Goal: Task Accomplishment & Management: Manage account settings

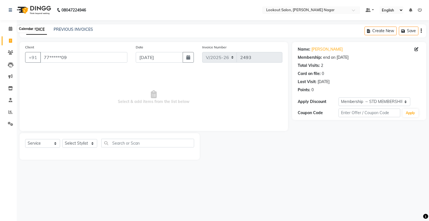
select select "150"
select select "service"
select select "1: Object"
click at [8, 29] on span at bounding box center [11, 29] width 10 height 6
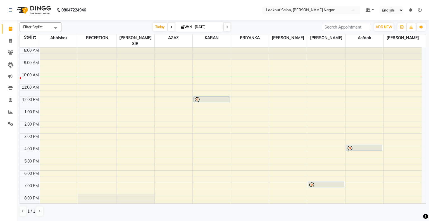
click at [170, 26] on icon at bounding box center [171, 26] width 2 height 3
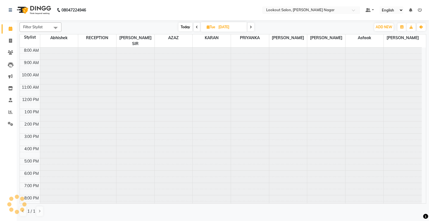
scroll to position [21, 0]
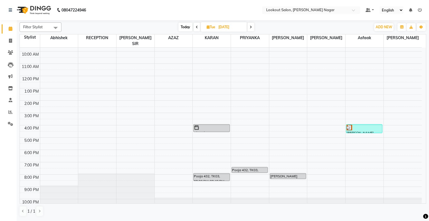
click at [251, 26] on icon at bounding box center [251, 26] width 2 height 3
type input "[DATE]"
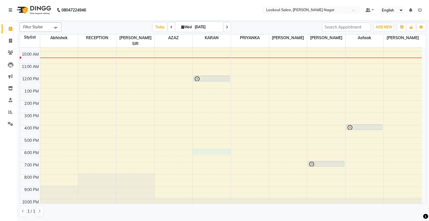
click at [223, 144] on div "8:00 AM 9:00 AM 10:00 AM 11:00 AM 12:00 PM 1:00 PM 2:00 PM 3:00 PM 4:00 PM 5:00…" at bounding box center [221, 119] width 402 height 184
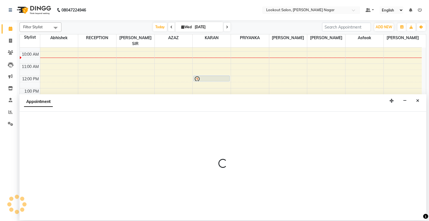
select select "11447"
select select "1080"
select select "tentative"
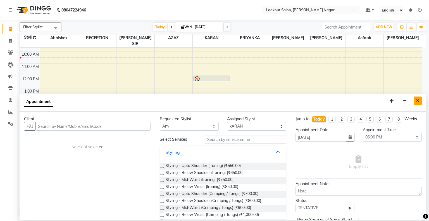
click at [418, 101] on icon "Close" at bounding box center [417, 101] width 3 height 4
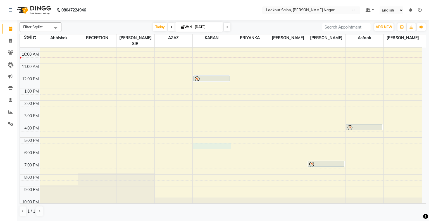
click at [199, 139] on div "8:00 AM 9:00 AM 10:00 AM 11:00 AM 12:00 PM 1:00 PM 2:00 PM 3:00 PM 4:00 PM 5:00…" at bounding box center [221, 119] width 402 height 184
select select "11447"
select select "1050"
select select "tentative"
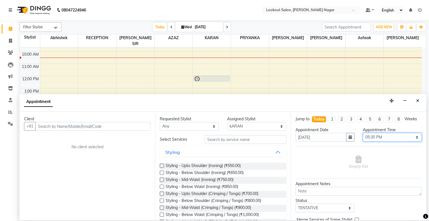
click at [381, 133] on select "Select 09:00 AM 09:15 AM 09:30 AM 09:45 AM 10:00 AM 10:15 AM 10:30 AM 10:45 AM …" at bounding box center [392, 137] width 59 height 9
select select "1065"
click at [363, 133] on select "Select 09:00 AM 09:15 AM 09:30 AM 09:45 AM 10:00 AM 10:15 AM 10:30 AM 10:45 AM …" at bounding box center [392, 137] width 59 height 9
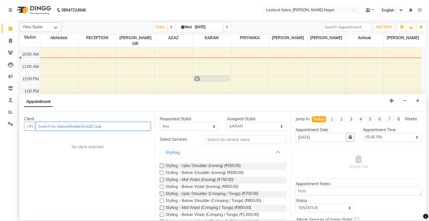
click at [78, 125] on input "text" at bounding box center [92, 126] width 115 height 9
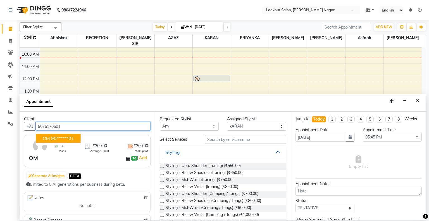
click at [70, 140] on ngb-highlight "90******01" at bounding box center [62, 138] width 23 height 6
type input "90******01"
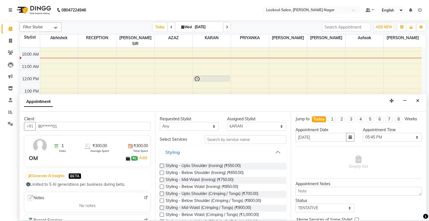
click at [275, 156] on button "Styling" at bounding box center [223, 152] width 122 height 10
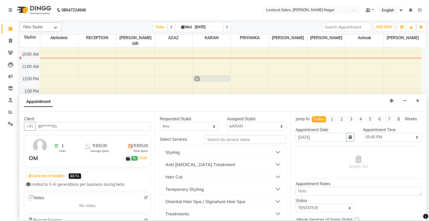
click at [272, 175] on button "Hair Cut" at bounding box center [223, 176] width 122 height 10
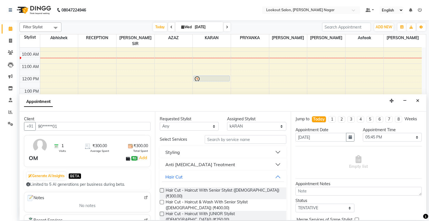
click at [162, 190] on label at bounding box center [162, 190] width 4 height 4
click at [162, 190] on input "checkbox" at bounding box center [162, 191] width 4 height 4
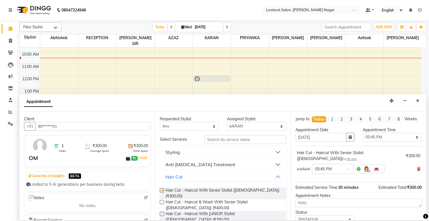
checkbox input "false"
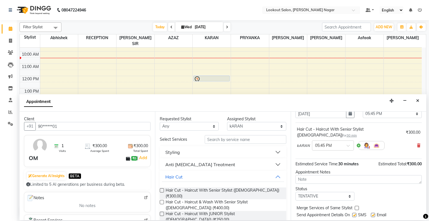
scroll to position [33, 0]
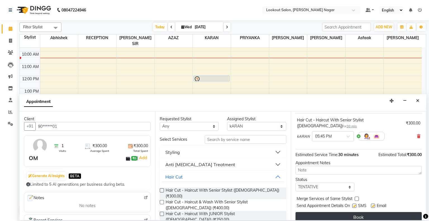
click at [382, 212] on button "Book" at bounding box center [358, 217] width 126 height 10
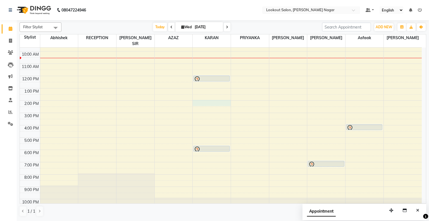
click at [198, 95] on div "8:00 AM 9:00 AM 10:00 AM 11:00 AM 12:00 PM 1:00 PM 2:00 PM 3:00 PM 4:00 PM 5:00…" at bounding box center [221, 119] width 402 height 184
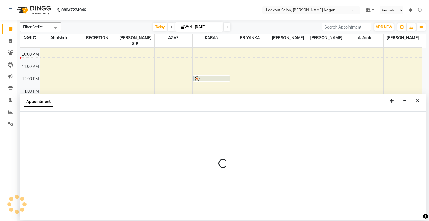
select select "11447"
select select "840"
select select "tentative"
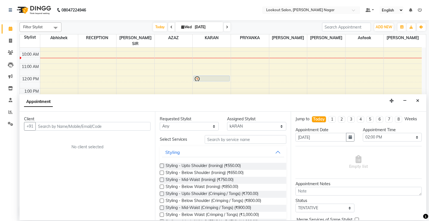
click at [113, 127] on input "text" at bounding box center [92, 126] width 115 height 9
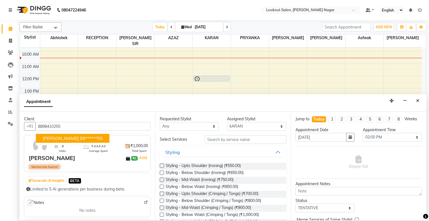
click at [83, 138] on ngb-highlight "88******55" at bounding box center [91, 138] width 23 height 6
type input "88******55"
click at [276, 150] on button "Styling" at bounding box center [223, 152] width 122 height 10
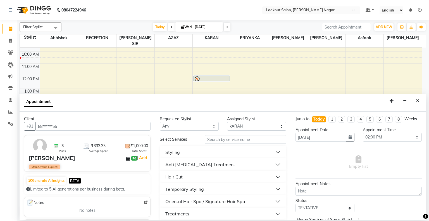
click at [273, 175] on button "Hair Cut" at bounding box center [223, 176] width 122 height 10
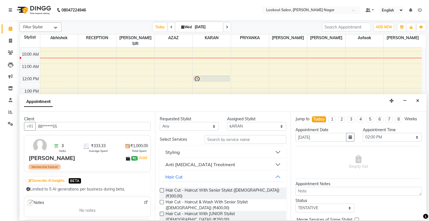
click at [161, 189] on label at bounding box center [162, 190] width 4 height 4
click at [161, 189] on input "checkbox" at bounding box center [162, 191] width 4 height 4
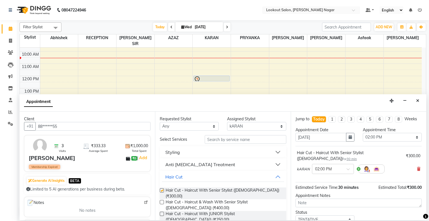
checkbox input "false"
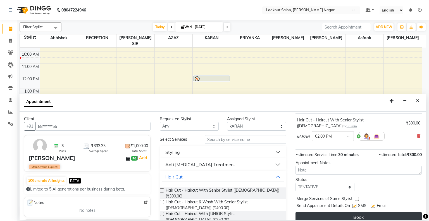
click at [371, 212] on button "Book" at bounding box center [358, 217] width 126 height 10
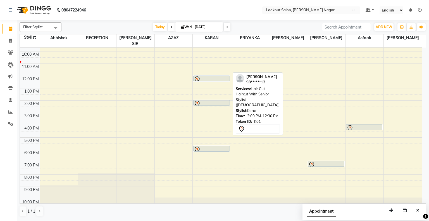
click at [212, 76] on div "[PERSON_NAME], TK01, 12:00 PM-12:30 PM, Hair Cut - Haircut With Senior Stylist …" at bounding box center [212, 78] width 36 height 5
select select "7"
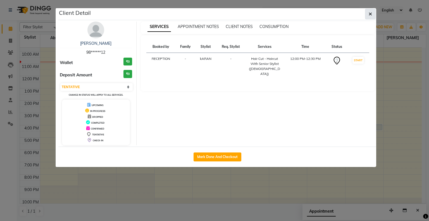
click at [370, 15] on icon "button" at bounding box center [370, 14] width 3 height 4
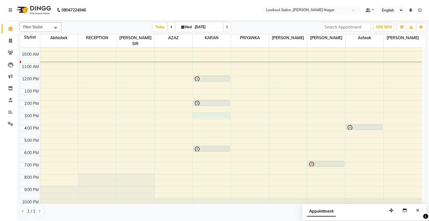
click at [202, 109] on div "8:00 AM 9:00 AM 10:00 AM 11:00 AM 12:00 PM 1:00 PM 2:00 PM 3:00 PM 4:00 PM 5:00…" at bounding box center [221, 119] width 402 height 184
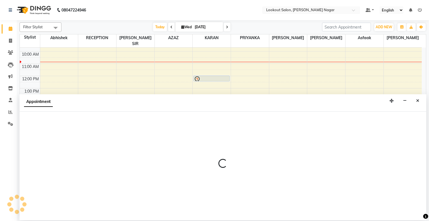
select select "11447"
select select "900"
select select "tentative"
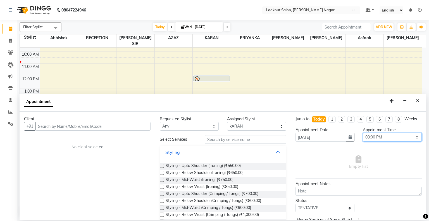
click at [391, 135] on select "Select 09:00 AM 09:15 AM 09:30 AM 09:45 AM 10:00 AM 10:15 AM 10:30 AM 10:45 AM …" at bounding box center [392, 137] width 59 height 9
click at [363, 133] on select "Select 09:00 AM 09:15 AM 09:30 AM 09:45 AM 10:00 AM 10:15 AM 10:30 AM 10:45 AM …" at bounding box center [392, 137] width 59 height 9
click at [397, 139] on select "Select 09:00 AM 09:15 AM 09:30 AM 09:45 AM 10:00 AM 10:15 AM 10:30 AM 10:45 AM …" at bounding box center [392, 137] width 59 height 9
drag, startPoint x: 389, startPoint y: 143, endPoint x: 394, endPoint y: 136, distance: 8.2
click at [394, 136] on div "Appointment Time Select 09:00 AM 09:15 AM 09:30 AM 09:45 AM 10:00 AM 10:15 AM 1…" at bounding box center [392, 136] width 67 height 19
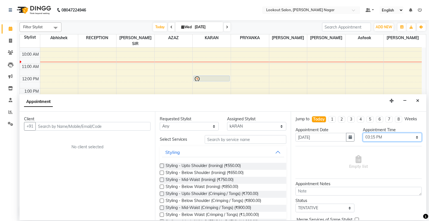
click at [393, 138] on select "Select 09:00 AM 09:15 AM 09:30 AM 09:45 AM 10:00 AM 10:15 AM 10:30 AM 10:45 AM …" at bounding box center [392, 137] width 59 height 9
select select "930"
click at [363, 133] on select "Select 09:00 AM 09:15 AM 09:30 AM 09:45 AM 10:00 AM 10:15 AM 10:30 AM 10:45 AM …" at bounding box center [392, 137] width 59 height 9
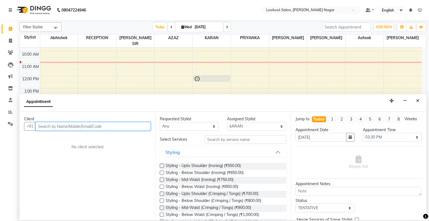
click at [93, 125] on input "text" at bounding box center [92, 126] width 115 height 9
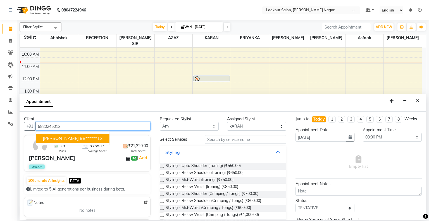
click at [80, 137] on ngb-highlight "98******12" at bounding box center [91, 138] width 23 height 6
type input "98******12"
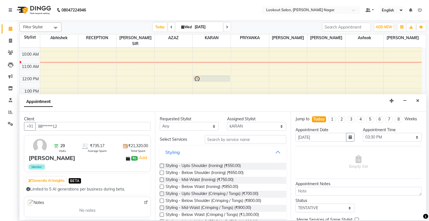
click at [274, 151] on button "Styling" at bounding box center [223, 152] width 122 height 10
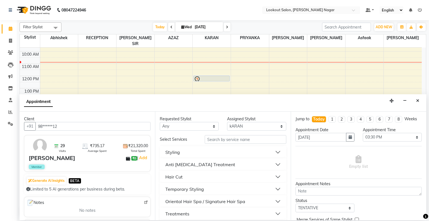
click at [274, 176] on button "Hair Cut" at bounding box center [223, 176] width 122 height 10
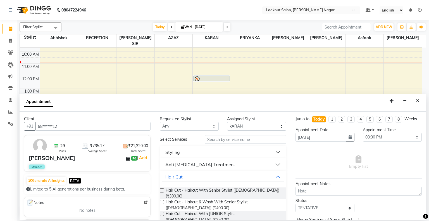
click at [161, 190] on label at bounding box center [162, 190] width 4 height 4
click at [161, 190] on input "checkbox" at bounding box center [162, 191] width 4 height 4
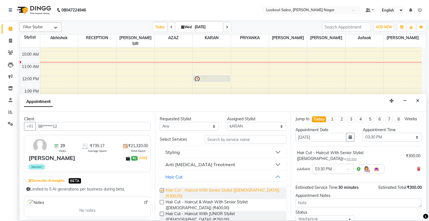
checkbox input "false"
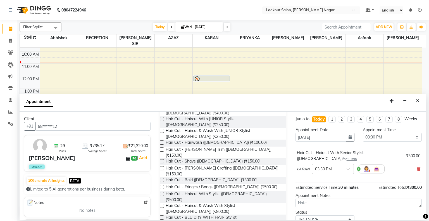
click at [162, 146] on div "Hair Cut - [PERSON_NAME] Trim ([DEMOGRAPHIC_DATA]) (₹150.00)" at bounding box center [223, 152] width 126 height 12
click at [161, 147] on label at bounding box center [162, 149] width 4 height 4
click at [161, 148] on input "checkbox" at bounding box center [162, 150] width 4 height 4
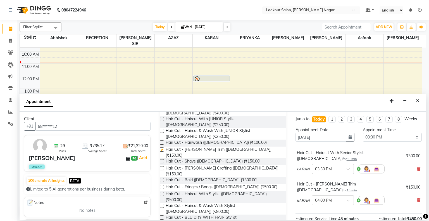
checkbox input "false"
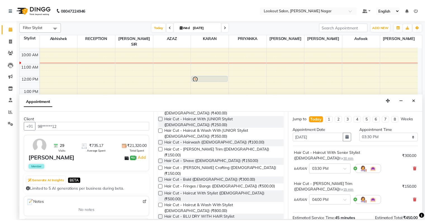
scroll to position [58, 0]
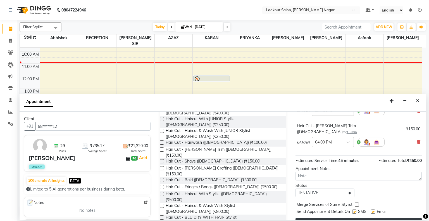
click at [384, 218] on button "Book" at bounding box center [358, 223] width 126 height 10
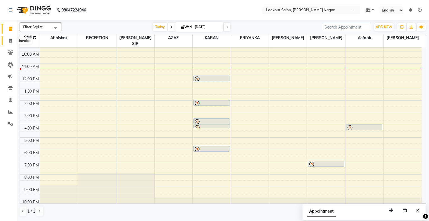
click at [9, 40] on icon at bounding box center [10, 41] width 3 height 4
select select "service"
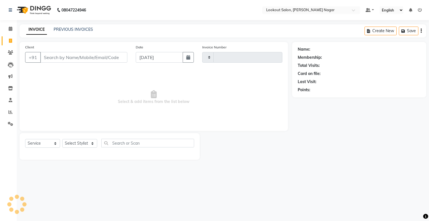
type input "2493"
select select "150"
click at [60, 60] on input "Client" at bounding box center [83, 57] width 87 height 11
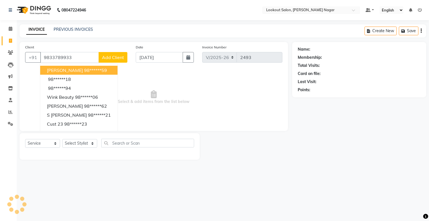
type input "9833789933"
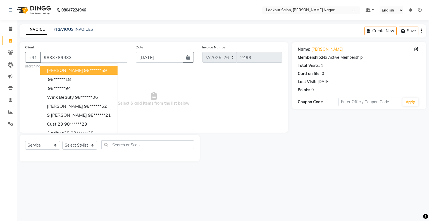
click at [121, 128] on div "Client [PHONE_NUMBER] [PERSON_NAME] 98******59 98******18 98******94 Wink Beaut…" at bounding box center [154, 87] width 268 height 90
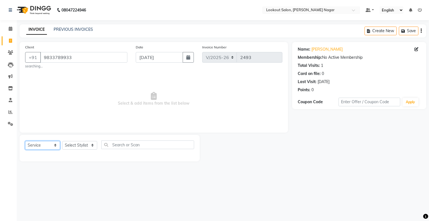
click at [48, 147] on select "Select Service Product Membership Package Voucher Prepaid Gift Card" at bounding box center [42, 145] width 35 height 9
select select "membership"
click at [25, 141] on select "Select Service Product Membership Package Voucher Prepaid Gift Card" at bounding box center [42, 145] width 35 height 9
click at [189, 155] on label at bounding box center [188, 156] width 4 height 4
click at [189, 155] on input "checkbox" at bounding box center [188, 157] width 4 height 4
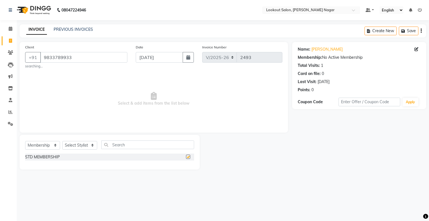
checkbox input "false"
click at [88, 147] on select "Select Stylist abhishek Asfaak [PERSON_NAME] [PERSON_NAME] PRIYANKA RECEPTION […" at bounding box center [79, 145] width 35 height 9
select select "6222"
click at [62, 141] on select "Select Stylist abhishek Asfaak [PERSON_NAME] [PERSON_NAME] PRIYANKA RECEPTION […" at bounding box center [79, 145] width 35 height 9
click at [189, 156] on label at bounding box center [188, 156] width 4 height 4
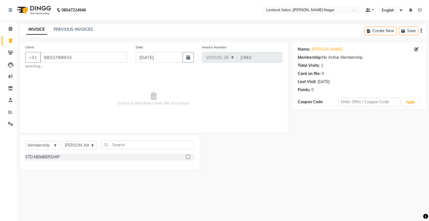
click at [189, 156] on input "checkbox" at bounding box center [188, 157] width 4 height 4
select select "select"
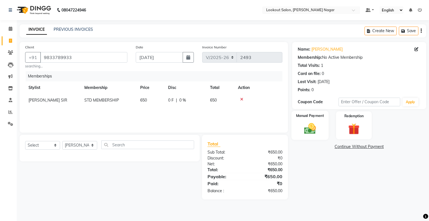
click at [315, 122] on img at bounding box center [309, 128] width 19 height 13
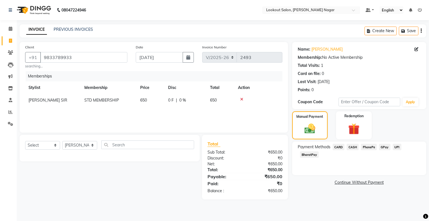
click at [340, 148] on span "CARD" at bounding box center [339, 147] width 12 height 6
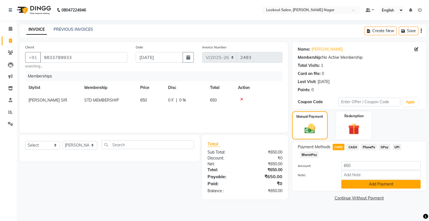
click at [355, 183] on button "Add Payment" at bounding box center [380, 184] width 79 height 9
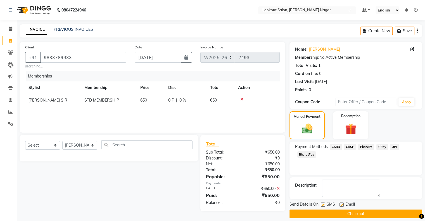
click at [365, 210] on button "Checkout" at bounding box center [355, 213] width 133 height 9
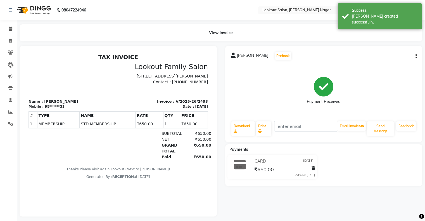
click at [4, 45] on li "Invoice" at bounding box center [8, 41] width 17 height 12
click at [8, 44] on link "Invoice" at bounding box center [8, 40] width 13 height 9
select select "service"
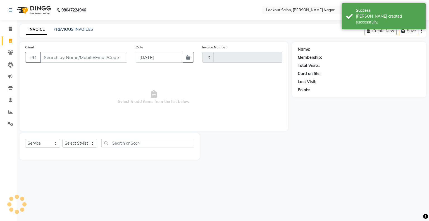
type input "2494"
select select "150"
click at [46, 55] on input "Client" at bounding box center [83, 57] width 87 height 11
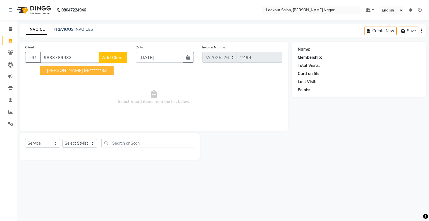
type input "9833789933"
select select "1: Object"
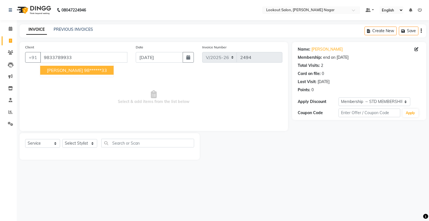
click at [64, 72] on span "[PERSON_NAME]" at bounding box center [65, 70] width 36 height 6
type input "98******33"
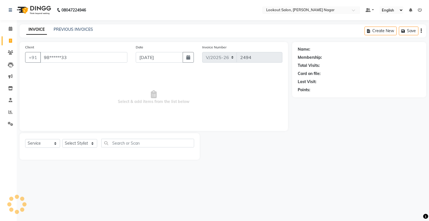
select select "1: Object"
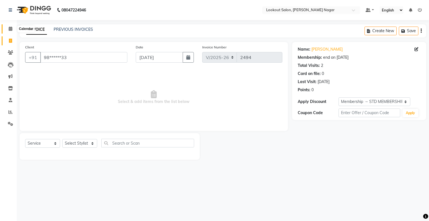
click at [10, 31] on icon at bounding box center [11, 29] width 4 height 4
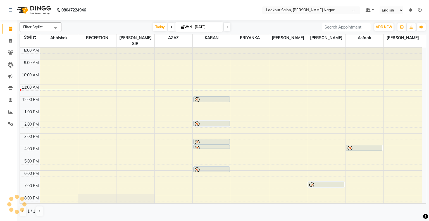
scroll to position [10, 0]
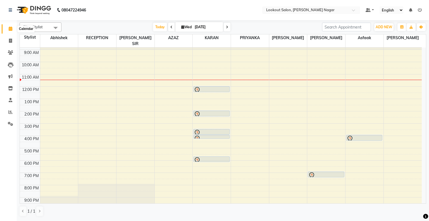
click at [8, 28] on span at bounding box center [11, 29] width 10 height 6
click at [10, 47] on li "Clients" at bounding box center [8, 53] width 17 height 12
click at [9, 43] on span at bounding box center [11, 41] width 10 height 6
select select "150"
select select "service"
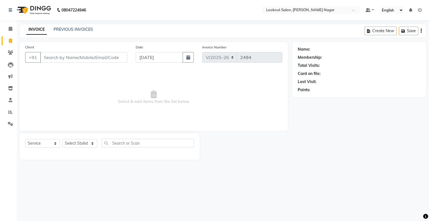
click at [84, 51] on div "Client +91" at bounding box center [76, 55] width 111 height 23
click at [85, 56] on input "Client" at bounding box center [83, 57] width 87 height 11
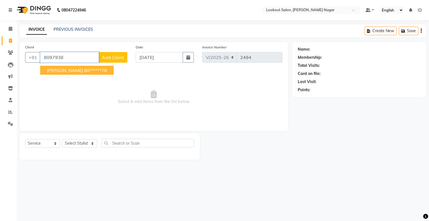
click at [56, 69] on span "[PERSON_NAME]" at bounding box center [65, 70] width 36 height 6
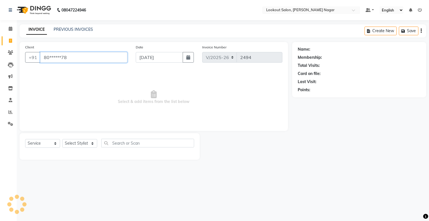
type input "80******78"
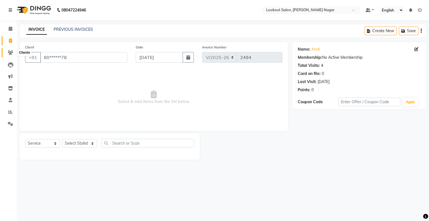
click at [11, 52] on icon at bounding box center [10, 52] width 5 height 4
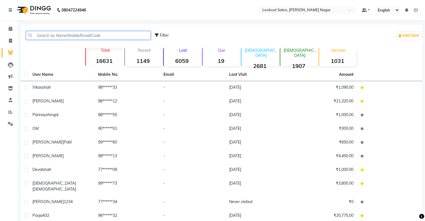
click at [55, 34] on input "text" at bounding box center [88, 35] width 125 height 9
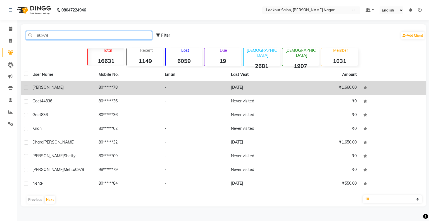
type input "80979"
click at [60, 82] on td "[PERSON_NAME]" at bounding box center [62, 88] width 66 height 14
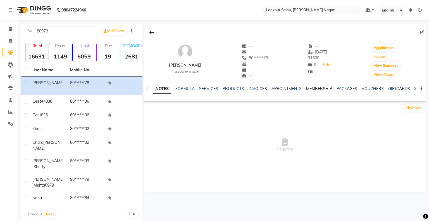
click at [318, 88] on link "MEMBERSHIP" at bounding box center [319, 88] width 26 height 5
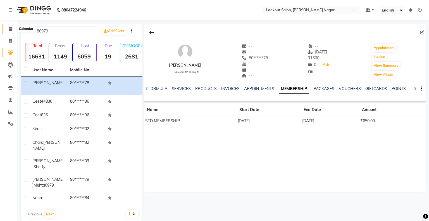
click at [11, 31] on span at bounding box center [11, 29] width 10 height 6
